Goal: Find contact information: Find contact information

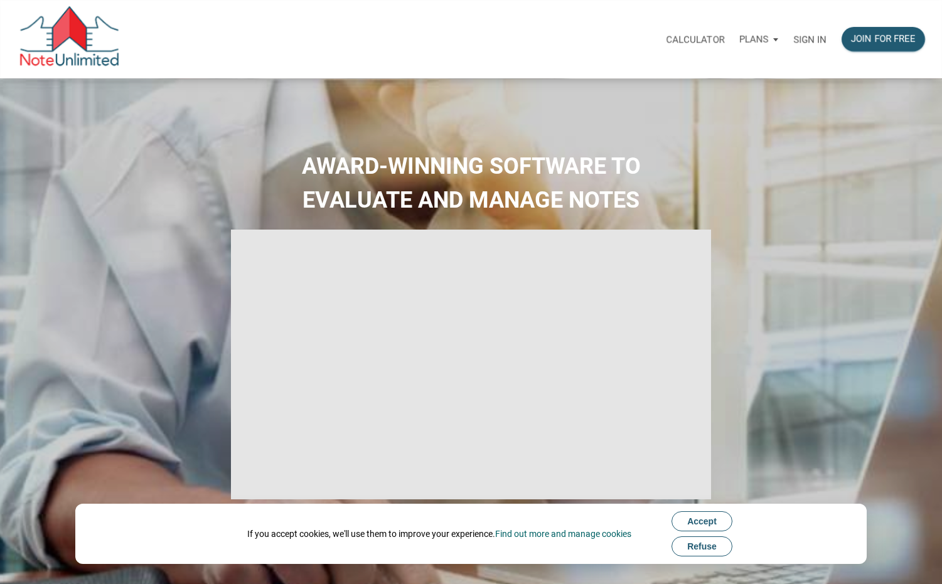
select select
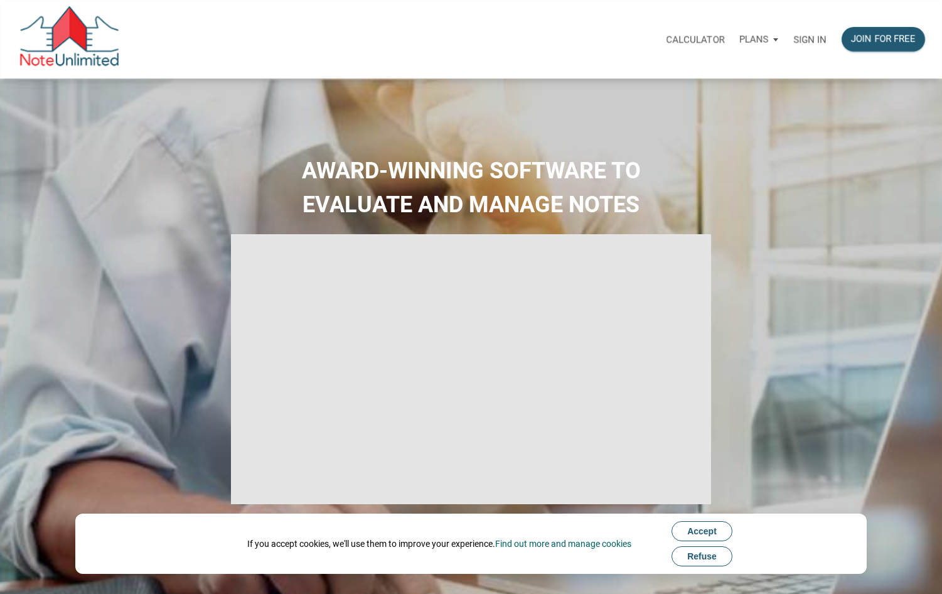
type input "Introduction to new features"
select select
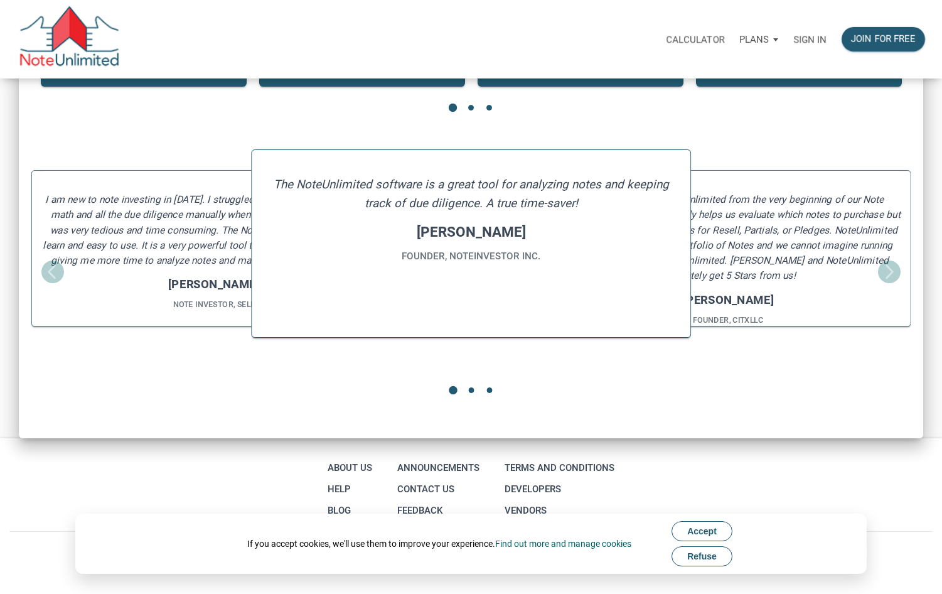
scroll to position [1527, 0]
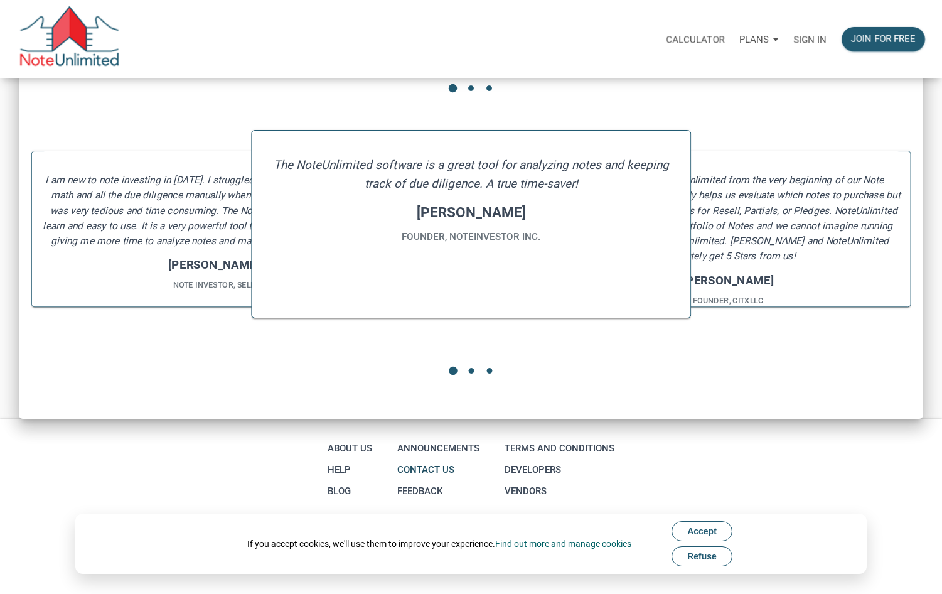
click at [430, 470] on link "Contact Us" at bounding box center [438, 469] width 88 height 21
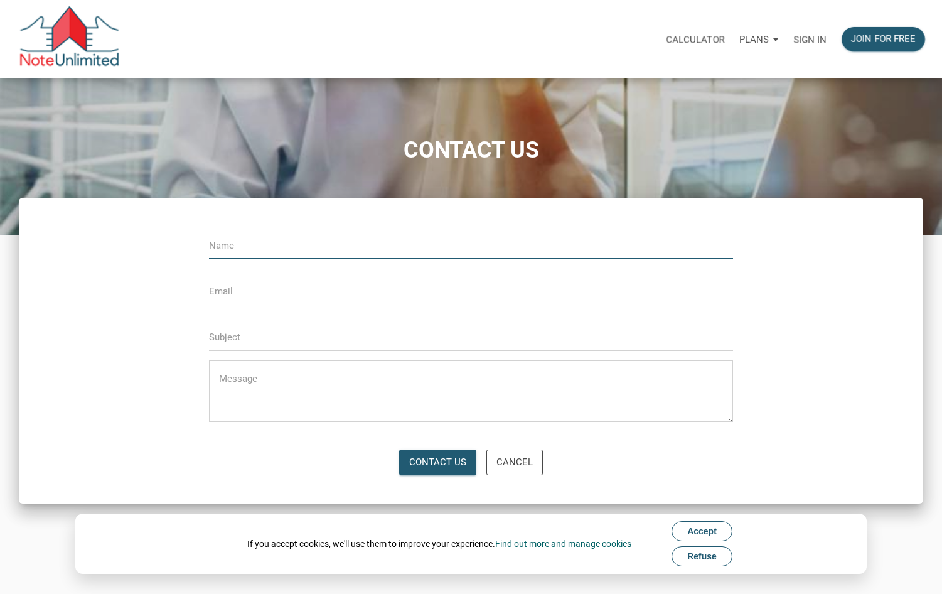
scroll to position [254, 0]
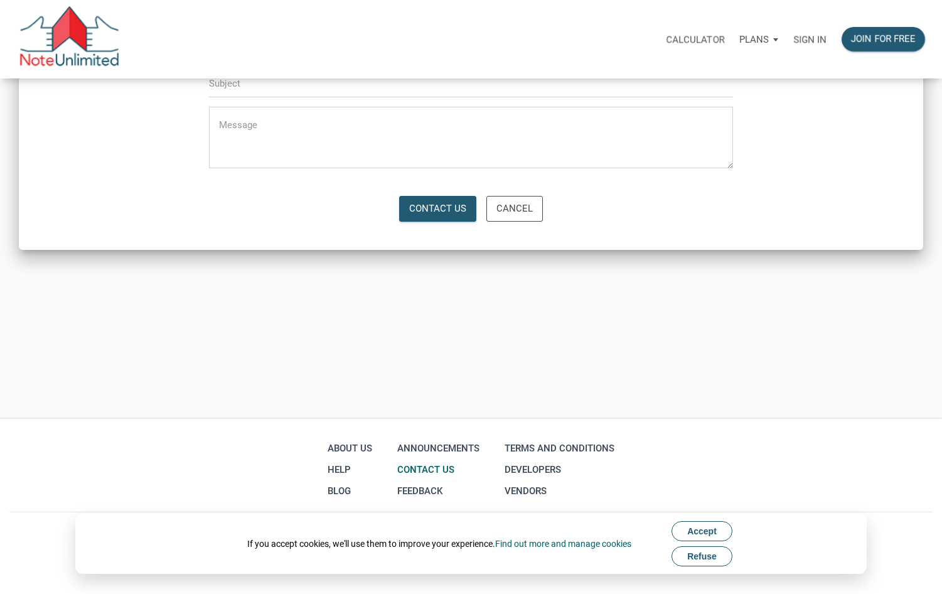
click at [712, 557] on span "Refuse" at bounding box center [701, 556] width 29 height 10
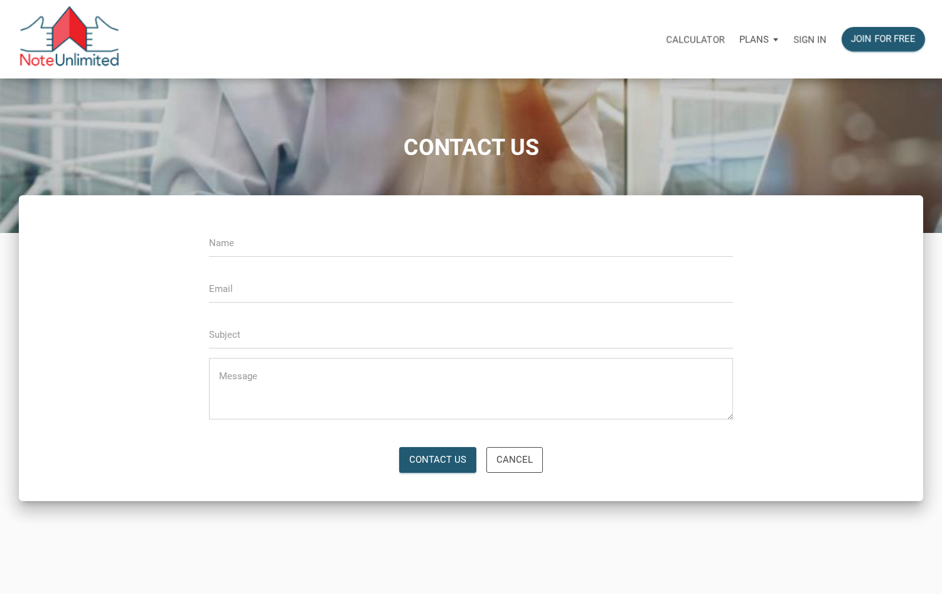
scroll to position [0, 0]
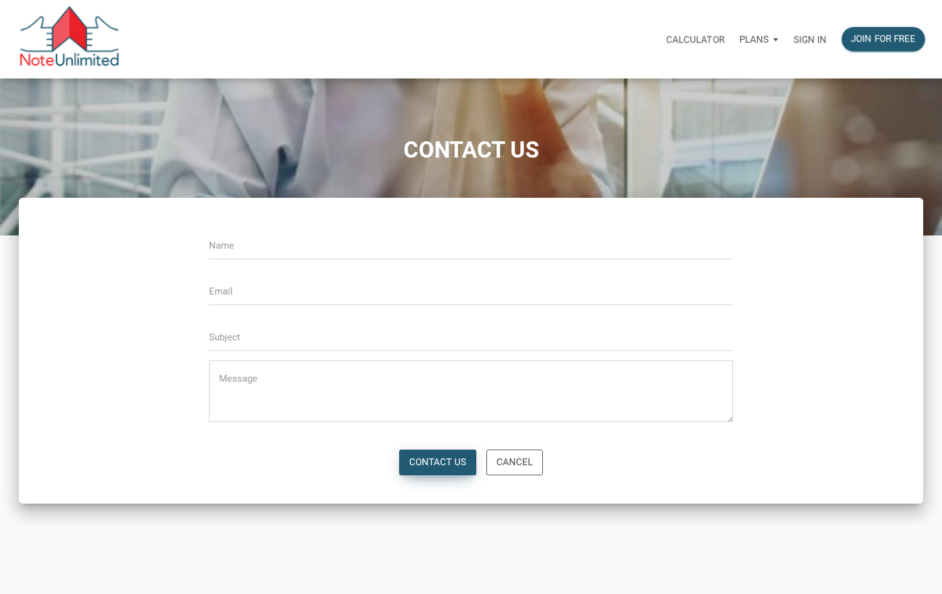
click at [442, 462] on div "Contact Us" at bounding box center [437, 462] width 57 height 14
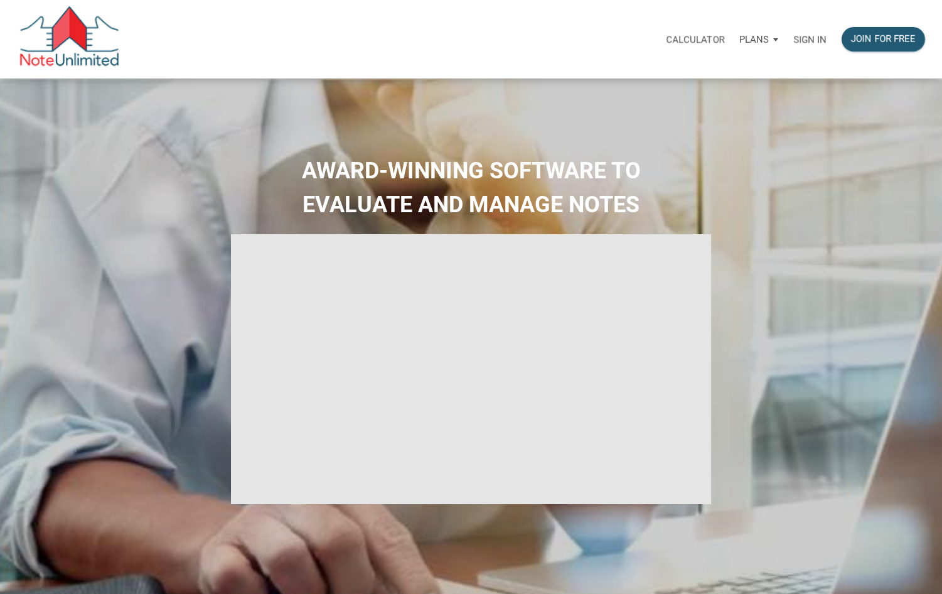
type input "Introduction to new features"
select select
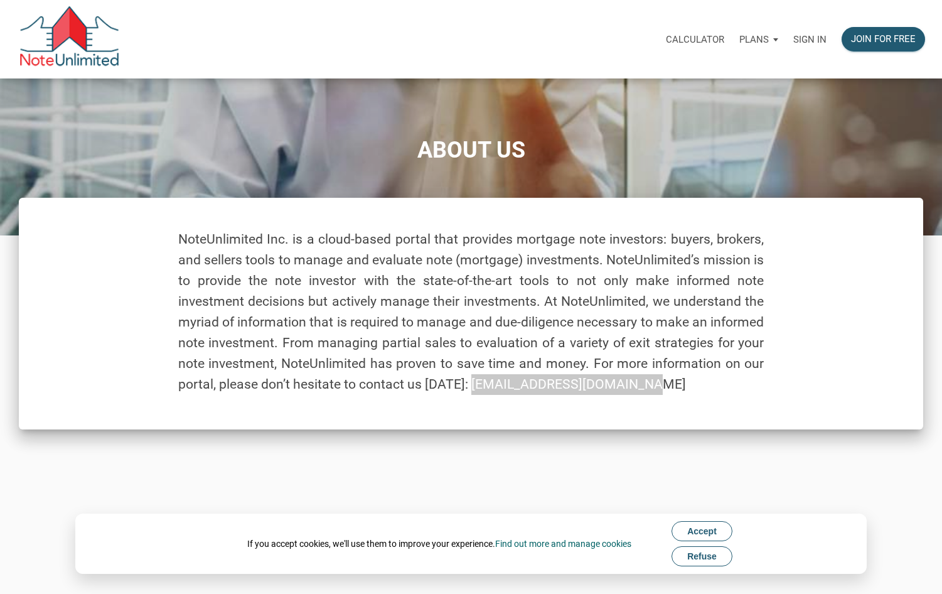
drag, startPoint x: 631, startPoint y: 388, endPoint x: 466, endPoint y: 388, distance: 164.4
click at [466, 388] on h5 "NoteUnlimited Inc. is a cloud-based portal that provides mortgage note investor…" at bounding box center [471, 312] width 586 height 166
copy h5 "[EMAIL_ADDRESS][DOMAIN_NAME]"
click at [653, 386] on h5 "NoteUnlimited Inc. is a cloud-based portal that provides mortgage note investor…" at bounding box center [471, 312] width 586 height 166
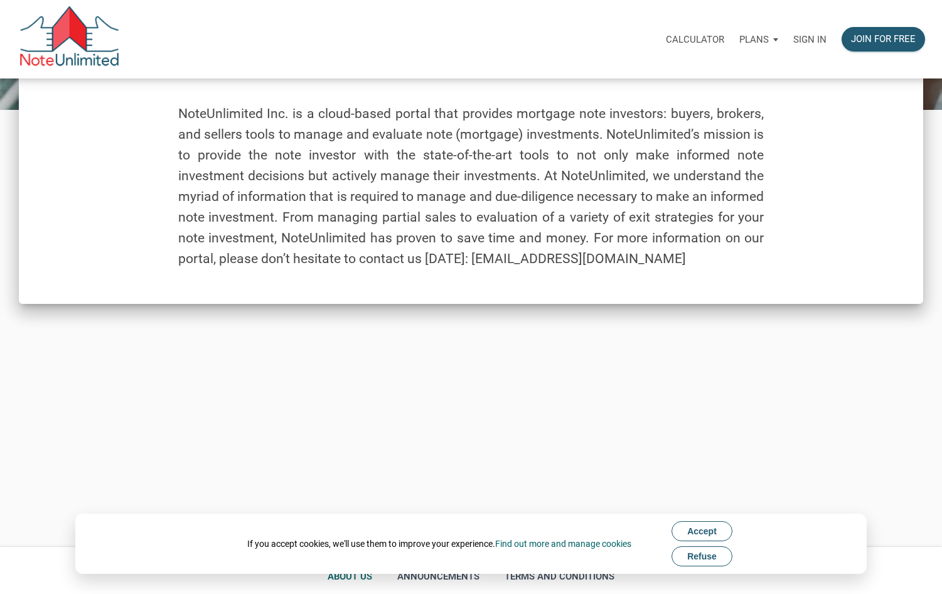
scroll to position [251, 0]
